Goal: Navigation & Orientation: Understand site structure

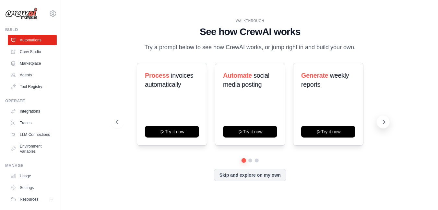
click at [387, 123] on button at bounding box center [383, 122] width 13 height 13
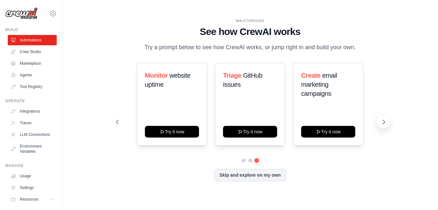
click at [387, 123] on button at bounding box center [383, 122] width 13 height 13
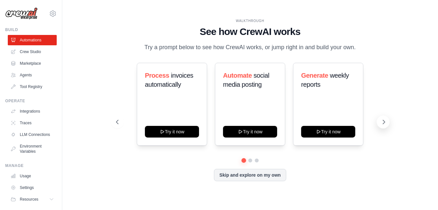
click at [386, 120] on icon at bounding box center [383, 122] width 6 height 6
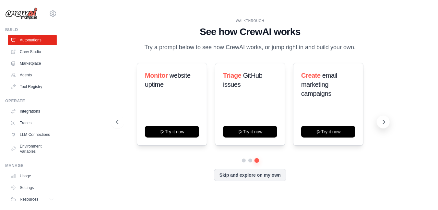
click at [386, 120] on icon at bounding box center [383, 122] width 6 height 6
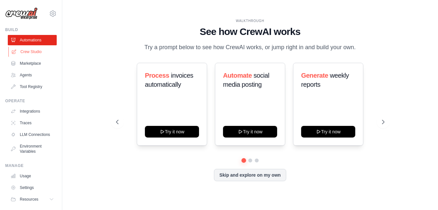
click at [33, 52] on link "Crew Studio" at bounding box center [32, 52] width 49 height 10
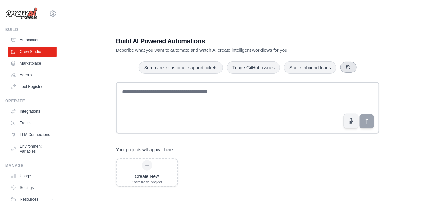
click at [350, 67] on icon "button" at bounding box center [348, 67] width 5 height 5
click at [357, 67] on icon "button" at bounding box center [356, 67] width 5 height 5
click at [364, 67] on icon "button" at bounding box center [363, 67] width 4 height 4
click at [32, 63] on link "Marketplace" at bounding box center [32, 63] width 49 height 10
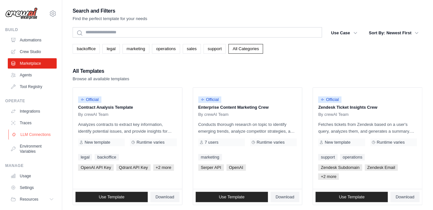
click at [30, 136] on link "LLM Connections" at bounding box center [32, 135] width 49 height 10
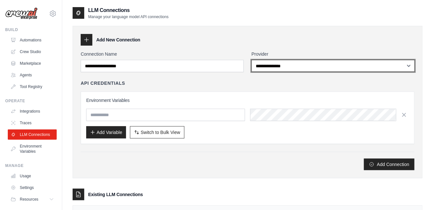
click at [292, 69] on select "**********" at bounding box center [332, 66] width 163 height 12
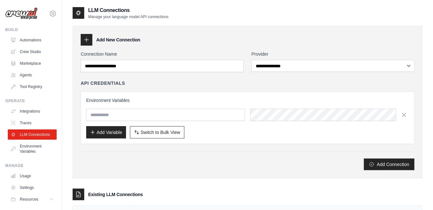
click at [209, 80] on div "API Credentials" at bounding box center [248, 83] width 334 height 6
click at [30, 112] on link "Integrations" at bounding box center [32, 111] width 49 height 10
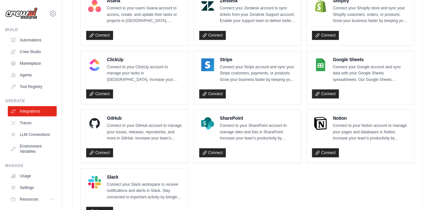
scroll to position [454, 0]
